Goal: Information Seeking & Learning: Learn about a topic

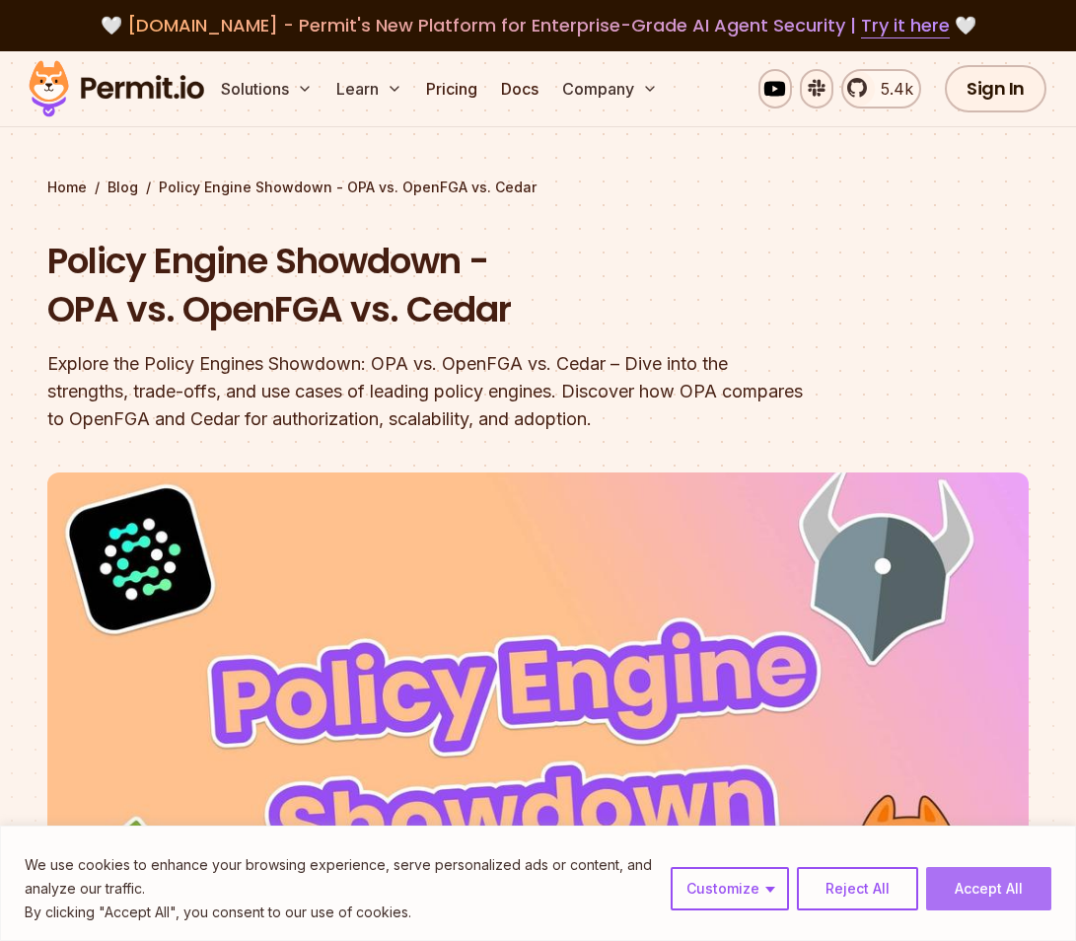
click at [986, 885] on button "Accept All" at bounding box center [988, 888] width 125 height 43
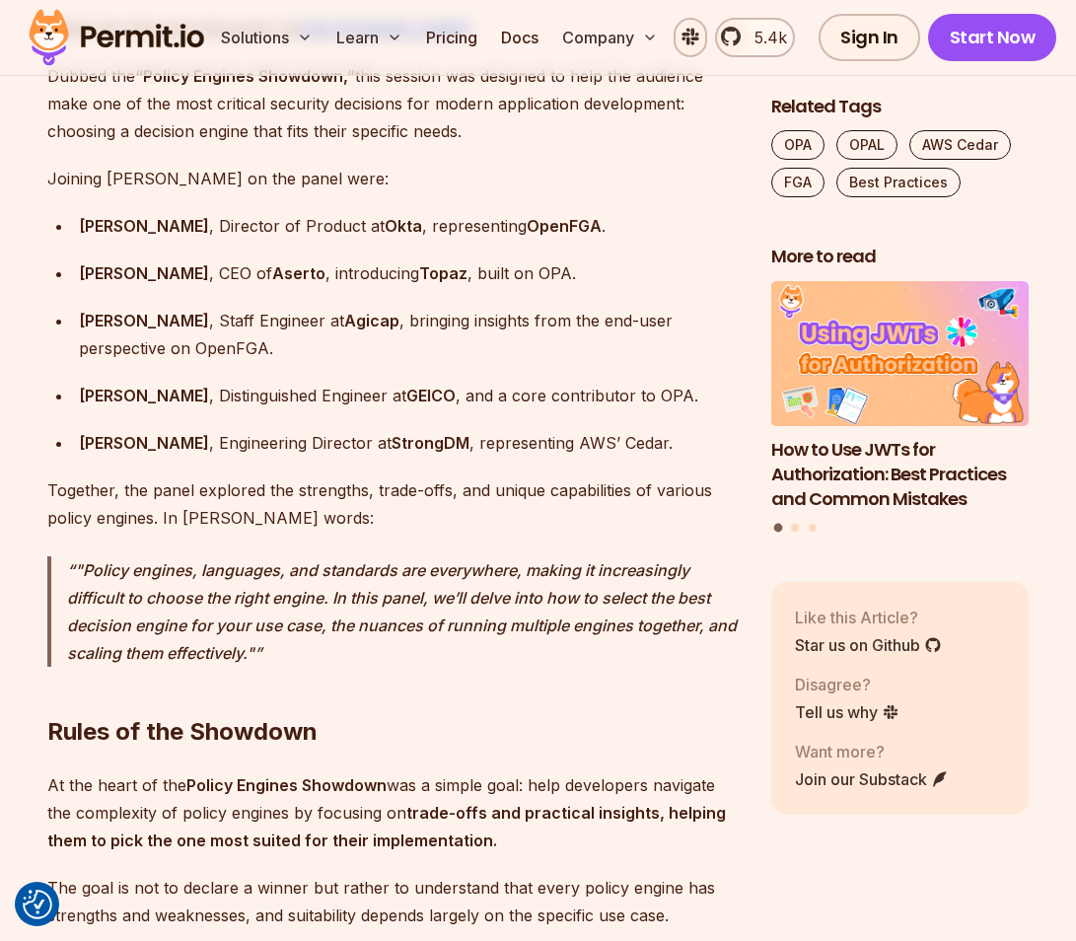
scroll to position [1874, 0]
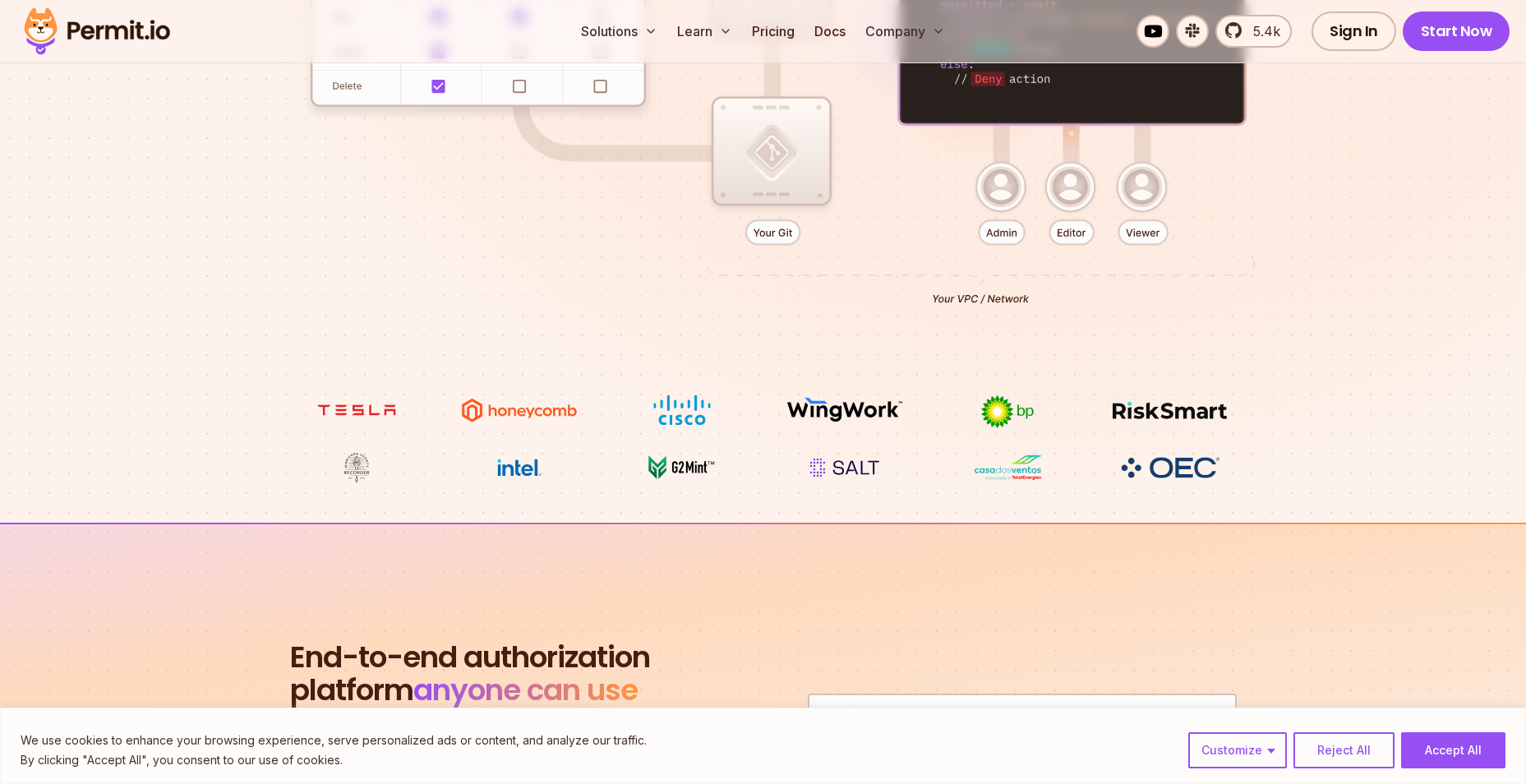
scroll to position [1068, 0]
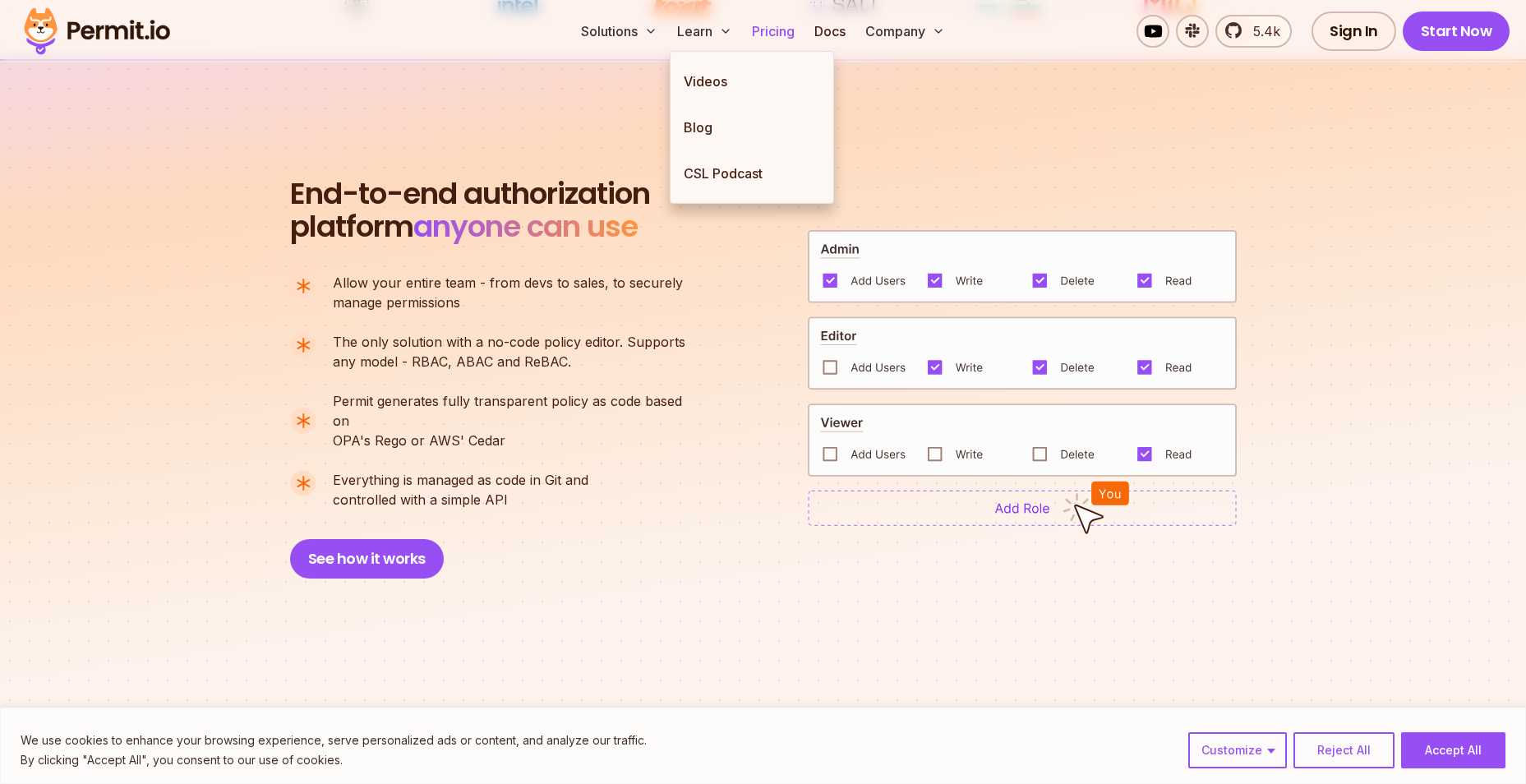
click at [790, 27] on link "Pricing" at bounding box center [773, 31] width 56 height 32
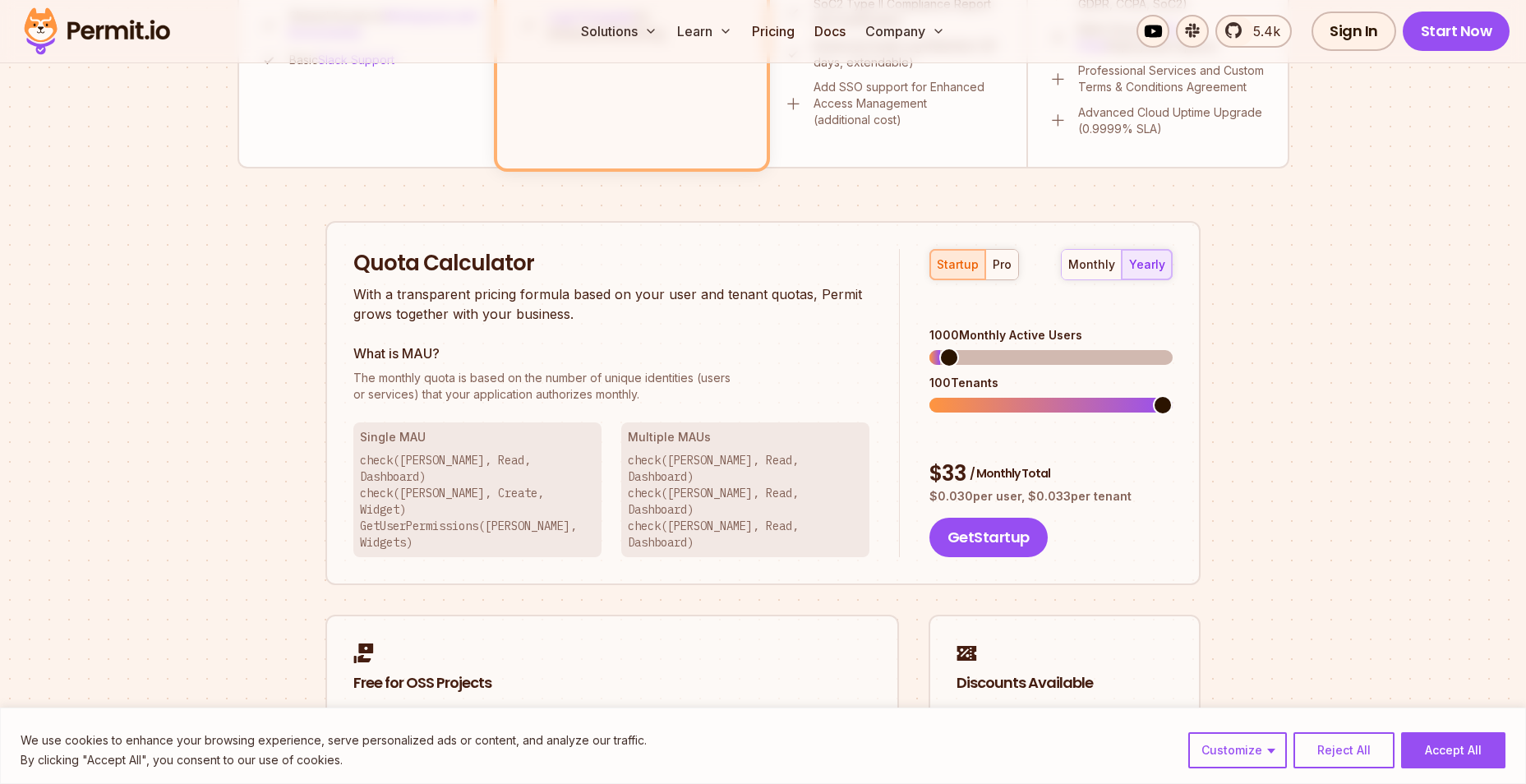
scroll to position [904, 0]
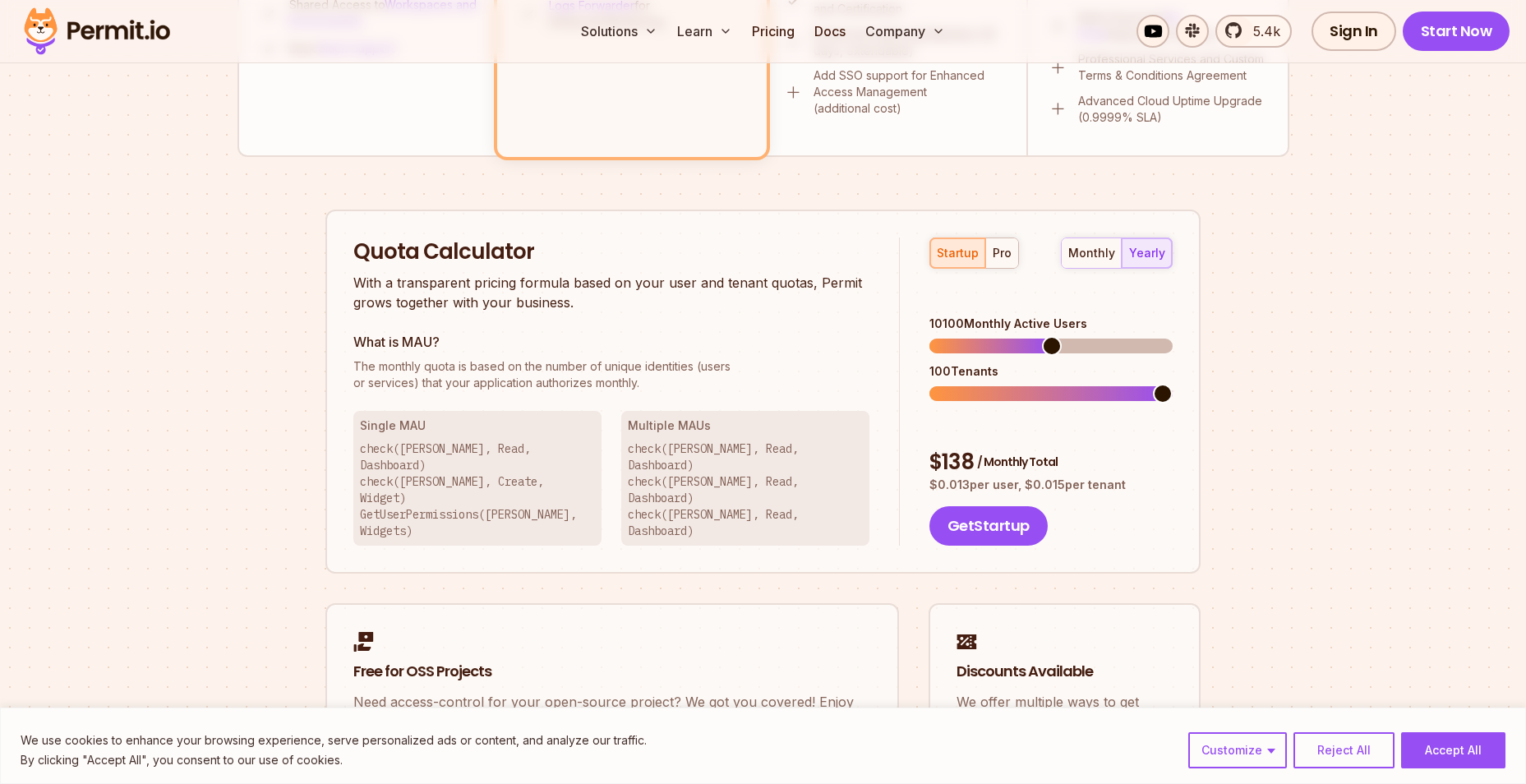
click at [1051, 336] on span at bounding box center [1052, 346] width 20 height 20
click at [1003, 254] on div "pro" at bounding box center [1002, 253] width 19 height 17
click at [1052, 336] on span at bounding box center [1052, 346] width 20 height 20
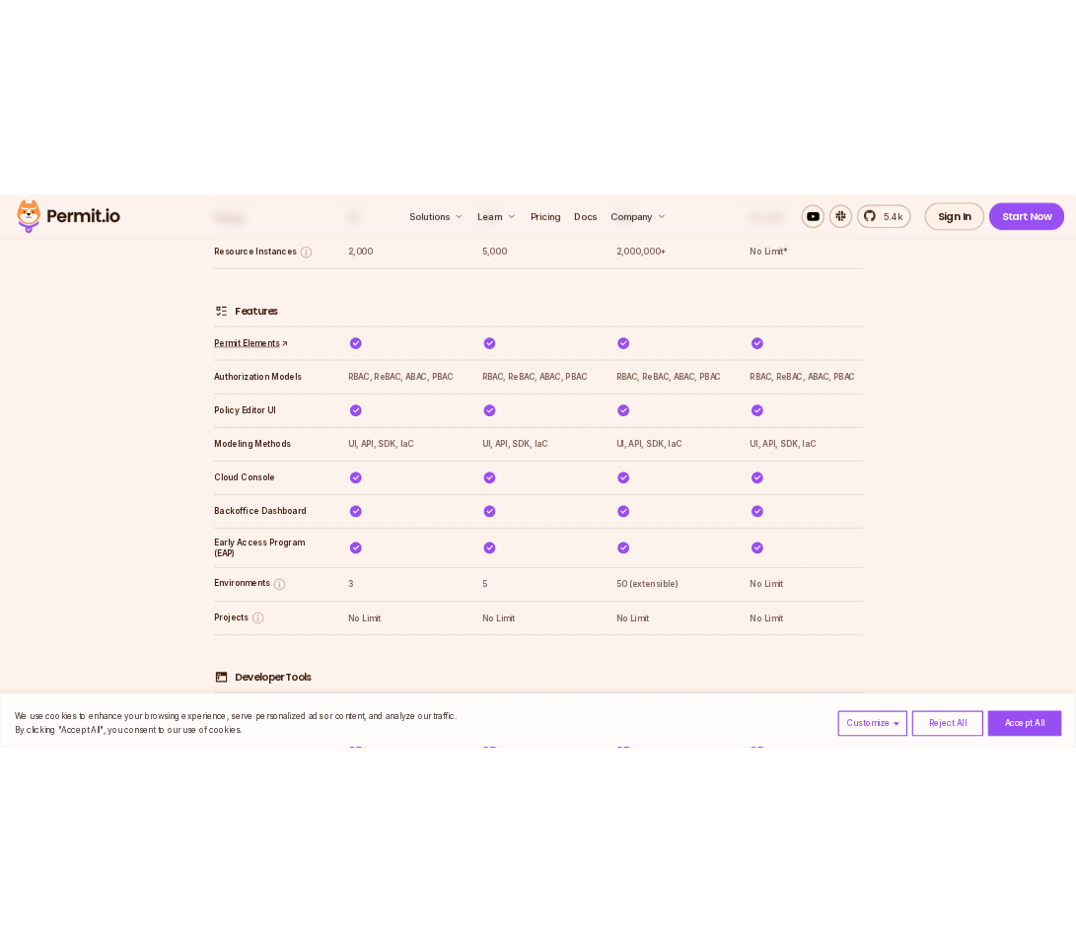
scroll to position [3541, 0]
